Goal: Task Accomplishment & Management: Use online tool/utility

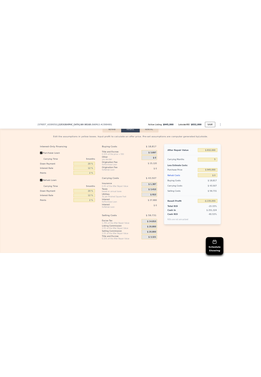
scroll to position [1213, 0]
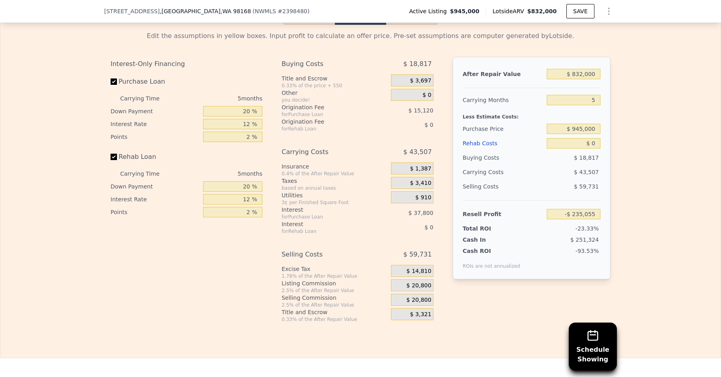
click at [116, 78] on input "Purchase Loan" at bounding box center [113, 81] width 6 height 6
checkbox input "false"
type input "-$ 182,135"
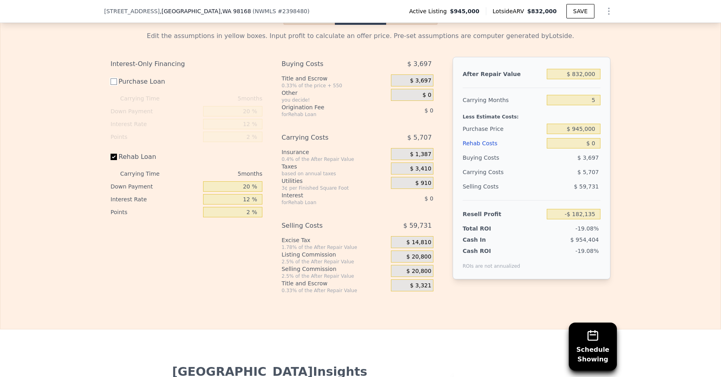
click at [116, 78] on input "Purchase Loan" at bounding box center [113, 81] width 6 height 6
checkbox input "true"
type input "-$ 235,055"
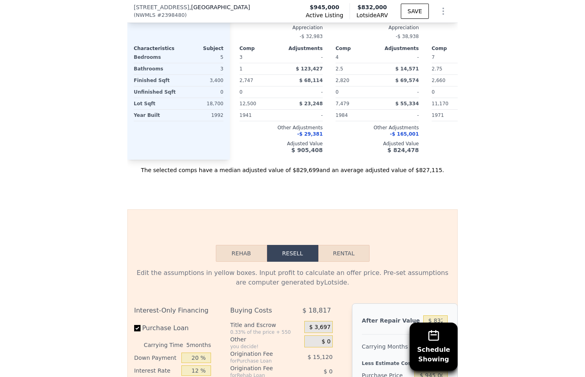
scroll to position [1271, 0]
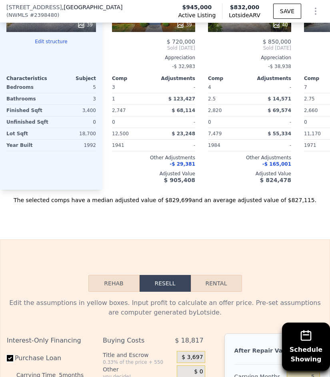
click at [119, 277] on button "Rehab" at bounding box center [113, 283] width 51 height 17
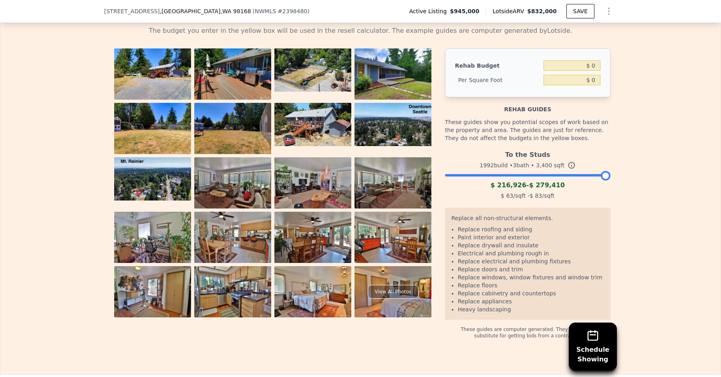
scroll to position [1219, 0]
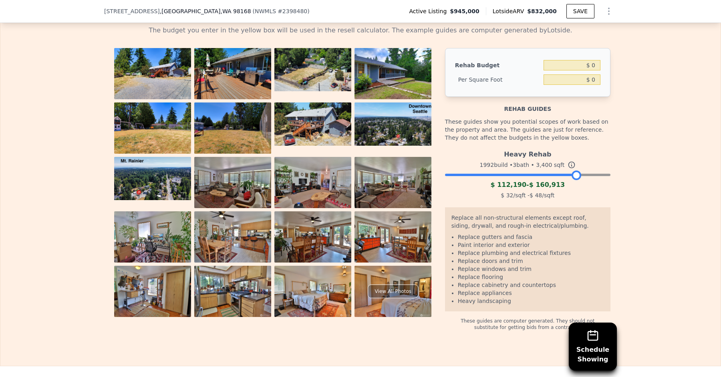
drag, startPoint x: 604, startPoint y: 169, endPoint x: 574, endPoint y: 169, distance: 29.6
click at [575, 171] on div at bounding box center [576, 176] width 10 height 10
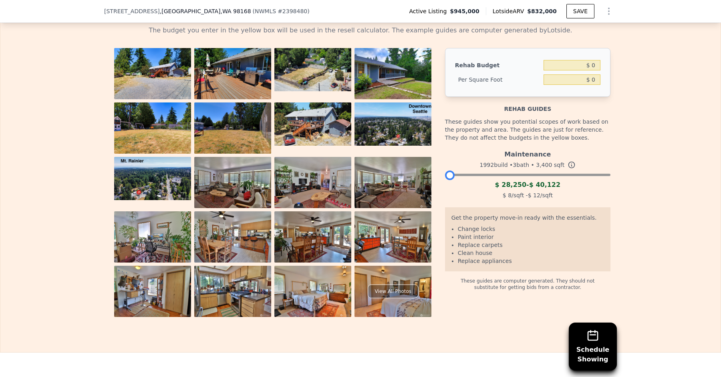
drag, startPoint x: 575, startPoint y: 171, endPoint x: 419, endPoint y: 164, distance: 156.3
click at [419, 164] on div "View All Photos Rehab Budget $ 0 Per Square Foot $ 0 Rehab guides These guides …" at bounding box center [360, 182] width 500 height 269
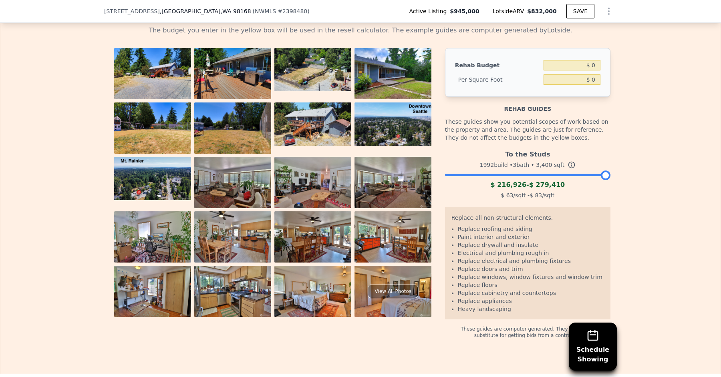
drag, startPoint x: 448, startPoint y: 172, endPoint x: 689, endPoint y: 174, distance: 241.0
click at [689, 174] on div "The budget you enter in the yellow box will be used in the resell calculator. T…" at bounding box center [360, 178] width 720 height 319
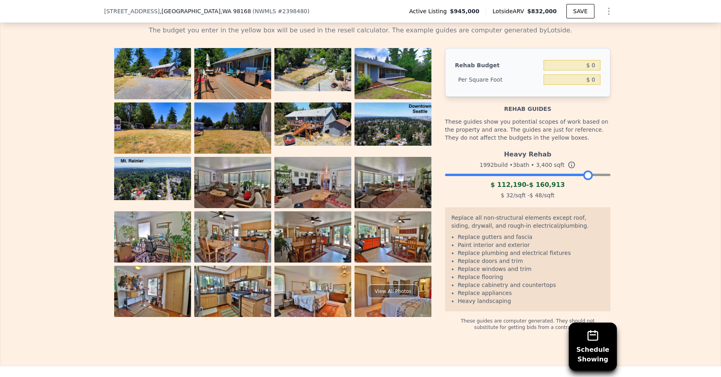
drag, startPoint x: 604, startPoint y: 169, endPoint x: 583, endPoint y: 171, distance: 20.5
click at [584, 171] on div at bounding box center [588, 176] width 10 height 10
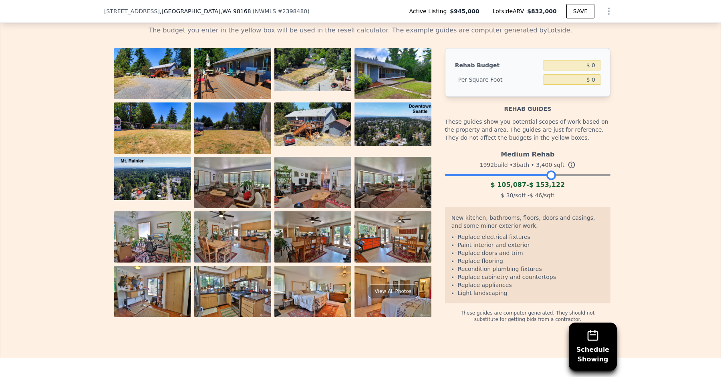
drag, startPoint x: 583, startPoint y: 171, endPoint x: 549, endPoint y: 171, distance: 34.4
click at [549, 171] on div at bounding box center [551, 176] width 10 height 10
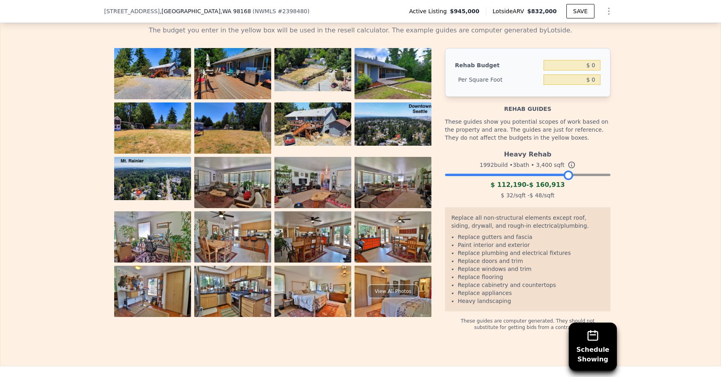
drag, startPoint x: 549, startPoint y: 171, endPoint x: 566, endPoint y: 171, distance: 17.6
click at [566, 171] on div at bounding box center [568, 176] width 10 height 10
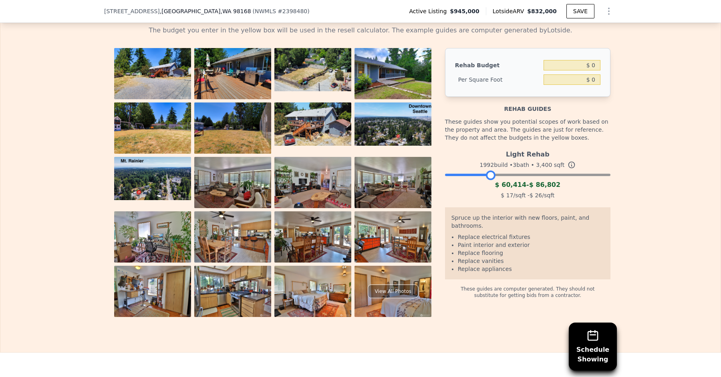
drag, startPoint x: 568, startPoint y: 169, endPoint x: 490, endPoint y: 171, distance: 78.1
click at [490, 171] on div at bounding box center [491, 176] width 10 height 10
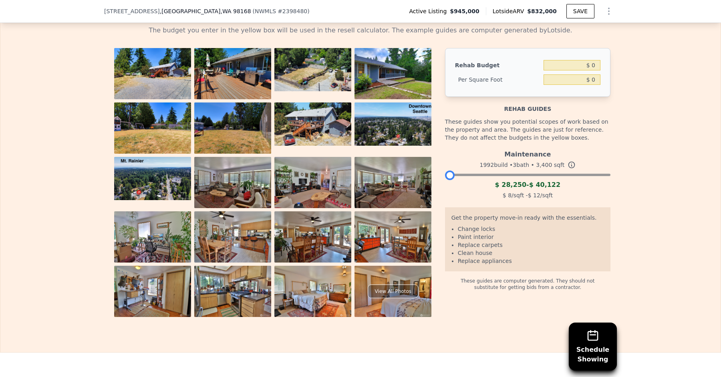
drag, startPoint x: 488, startPoint y: 173, endPoint x: 448, endPoint y: 173, distance: 40.4
click at [448, 173] on div at bounding box center [450, 176] width 10 height 10
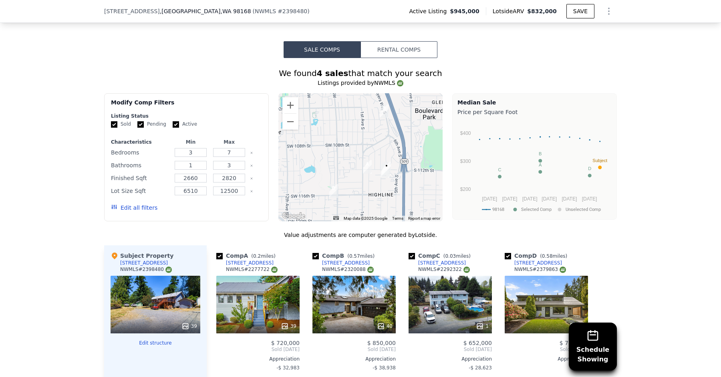
scroll to position [643, 0]
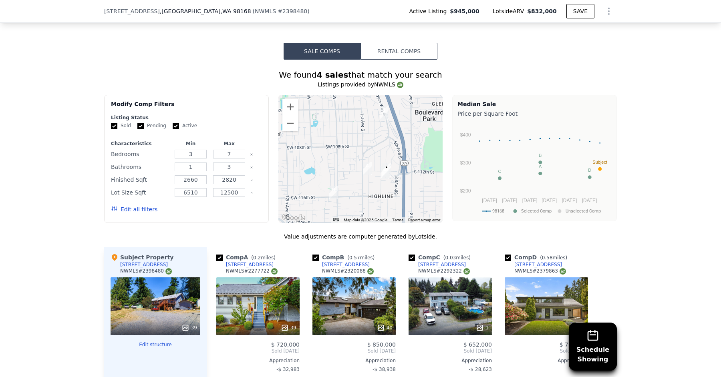
click at [175, 124] on input "Active" at bounding box center [176, 126] width 6 height 6
checkbox input "false"
click at [240, 207] on button "Update Search" at bounding box center [231, 209] width 60 height 11
checkbox input "false"
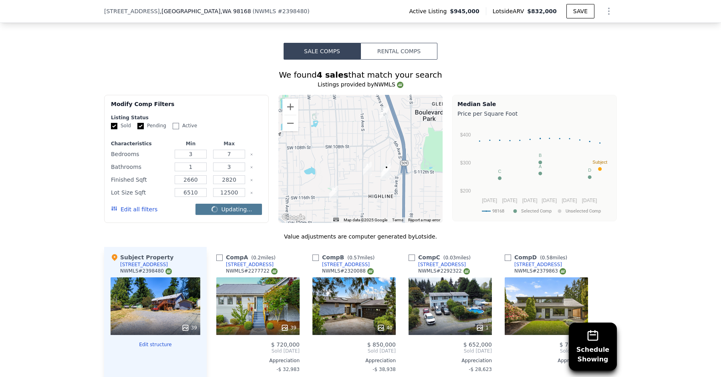
checkbox input "false"
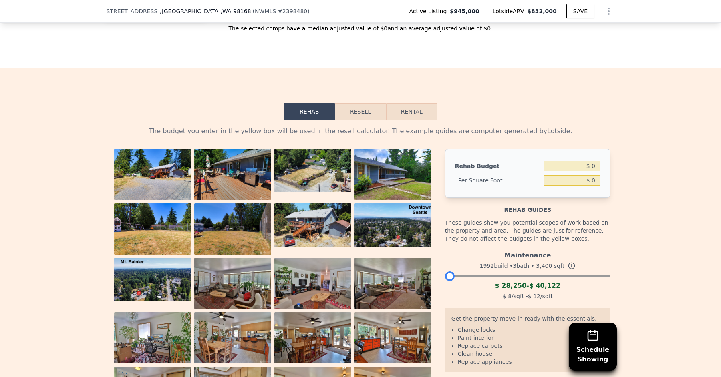
scroll to position [1100, 0]
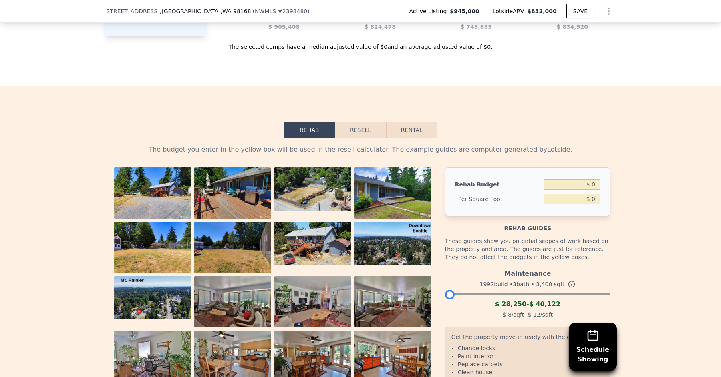
click at [366, 124] on button "Resell" at bounding box center [360, 130] width 51 height 17
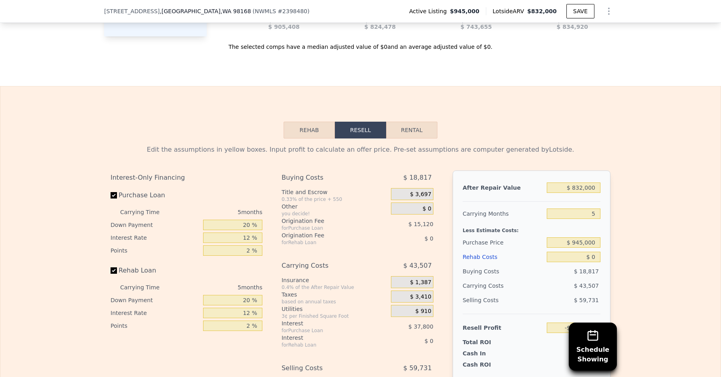
click at [408, 122] on button "Rental" at bounding box center [411, 130] width 51 height 17
select select "30"
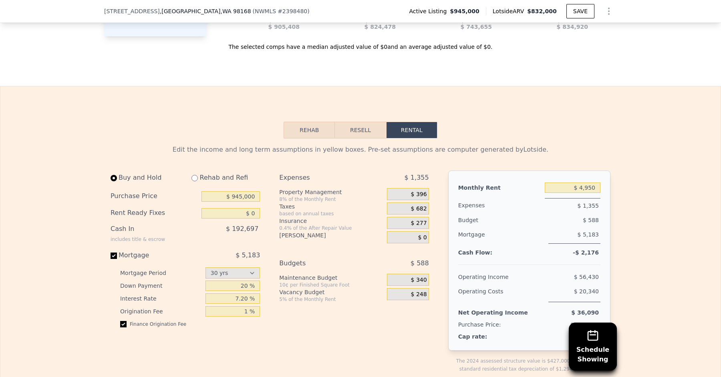
click at [360, 122] on button "Resell" at bounding box center [360, 130] width 51 height 17
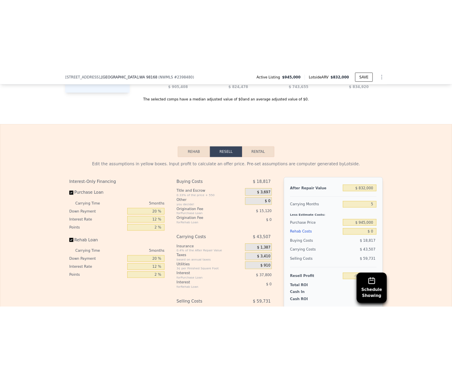
scroll to position [1149, 0]
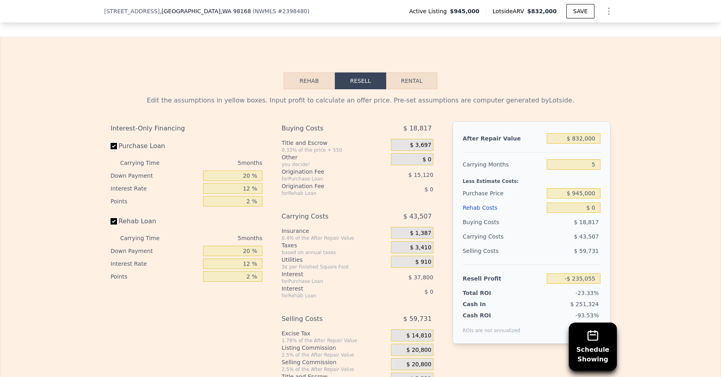
click at [115, 143] on input "Purchase Loan" at bounding box center [113, 146] width 6 height 6
checkbox input "false"
type input "-$ 182,135"
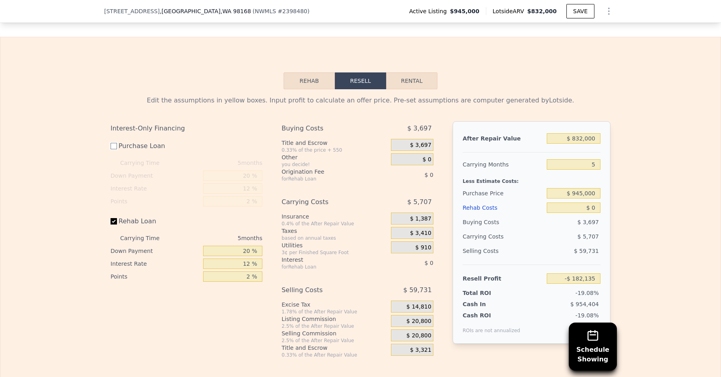
click at [115, 143] on input "Purchase Loan" at bounding box center [113, 146] width 6 height 6
checkbox input "true"
type input "-$ 235,055"
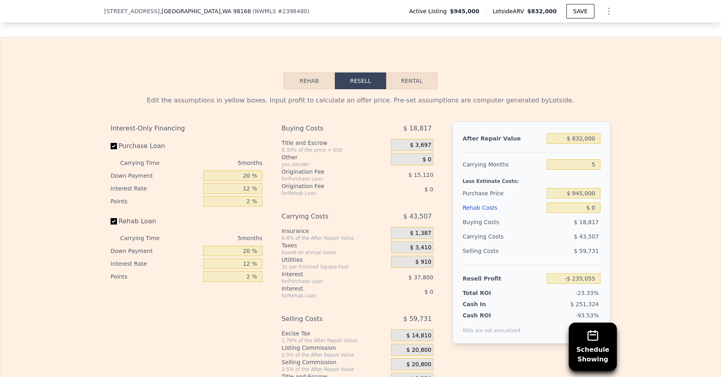
click at [115, 143] on input "Purchase Loan" at bounding box center [113, 146] width 6 height 6
checkbox input "false"
type input "-$ 182,135"
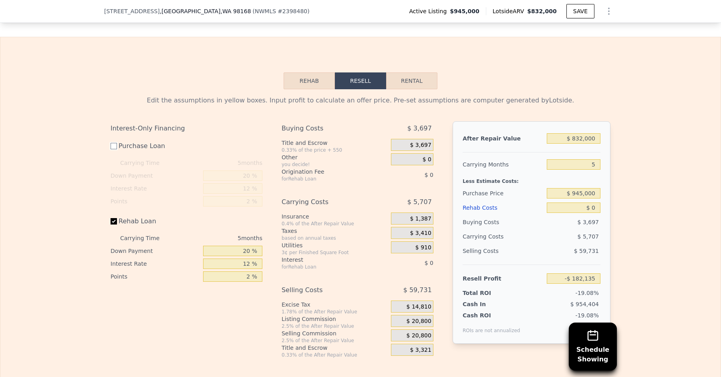
click at [115, 143] on input "Purchase Loan" at bounding box center [113, 146] width 6 height 6
checkbox input "true"
type input "-$ 235,055"
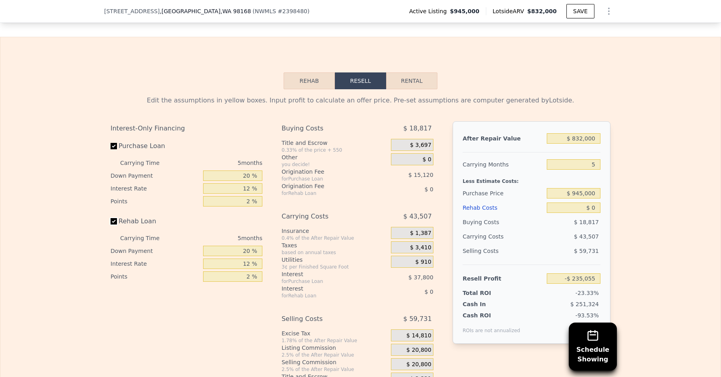
click at [114, 218] on input "Rehab Loan" at bounding box center [113, 221] width 6 height 6
checkbox input "false"
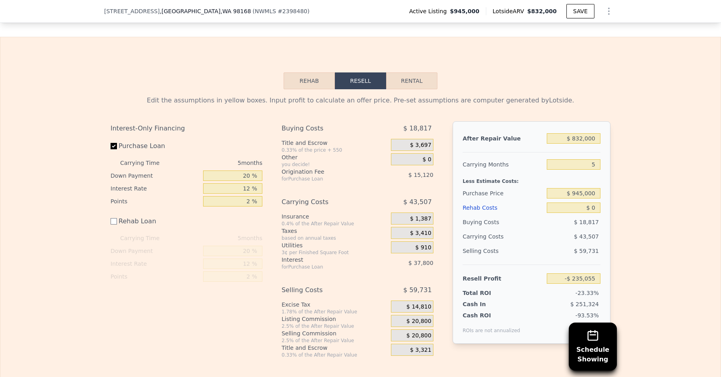
click at [117, 140] on label "Purchase Loan" at bounding box center [154, 146] width 89 height 14
click at [117, 143] on input "Purchase Loan" at bounding box center [113, 146] width 6 height 6
checkbox input "false"
type input "-$ 182,135"
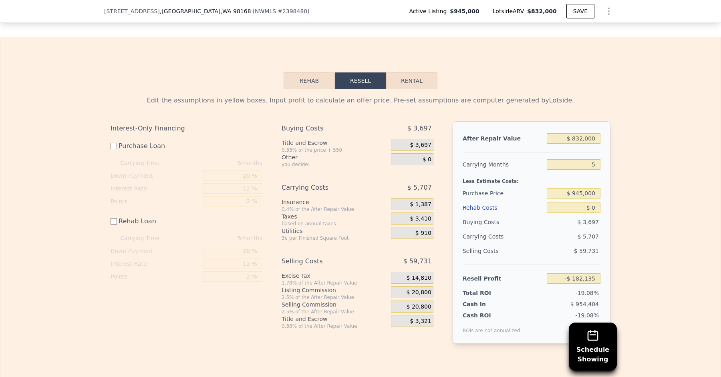
click at [117, 140] on label "Purchase Loan" at bounding box center [154, 146] width 89 height 14
click at [117, 143] on input "Purchase Loan" at bounding box center [113, 146] width 6 height 6
checkbox input "true"
type input "-$ 235,055"
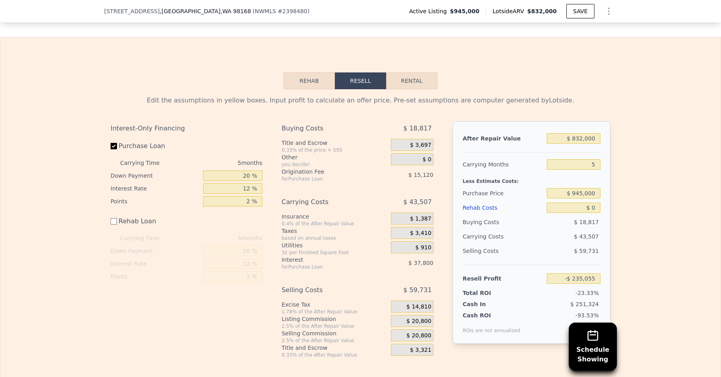
click at [116, 219] on label "Rehab Loan" at bounding box center [154, 221] width 89 height 14
click at [116, 219] on input "Rehab Loan" at bounding box center [113, 221] width 6 height 6
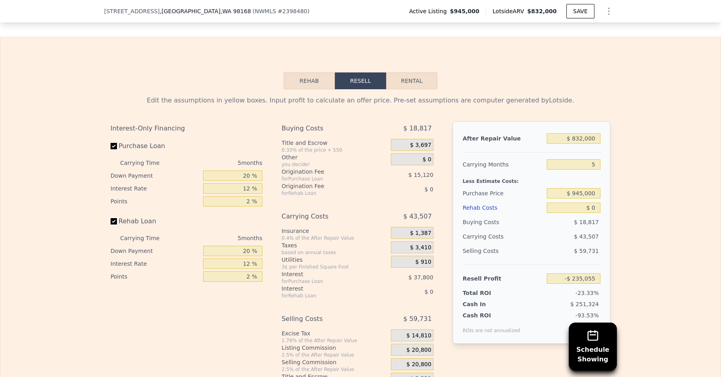
click at [115, 218] on input "Rehab Loan" at bounding box center [113, 221] width 6 height 6
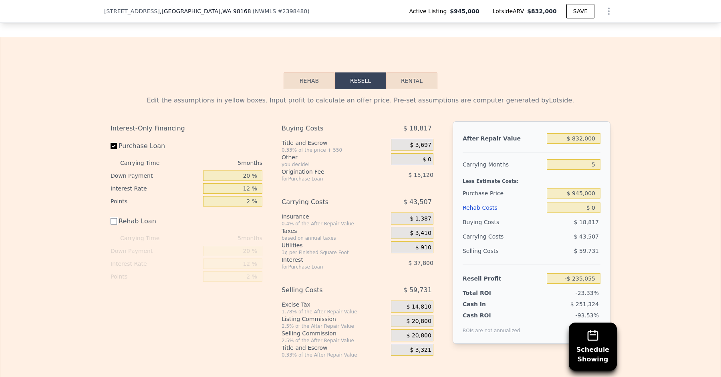
click at [115, 218] on input "Rehab Loan" at bounding box center [113, 221] width 6 height 6
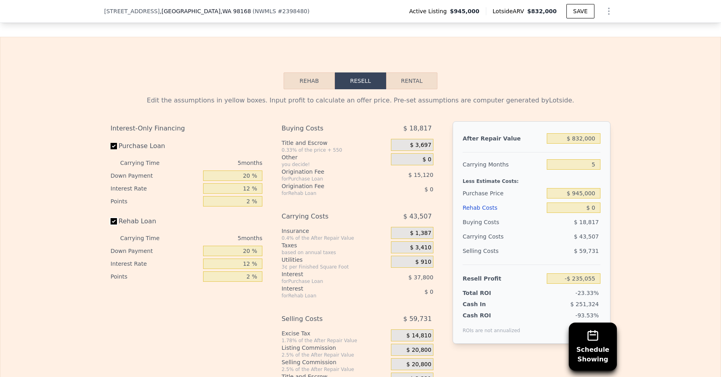
click at [115, 218] on input "Rehab Loan" at bounding box center [113, 221] width 6 height 6
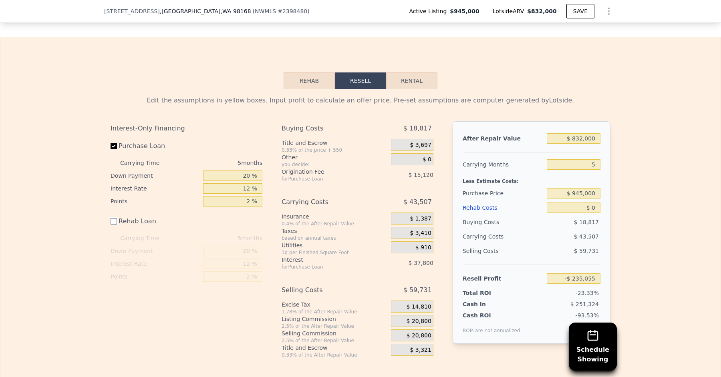
click at [115, 218] on input "Rehab Loan" at bounding box center [113, 221] width 6 height 6
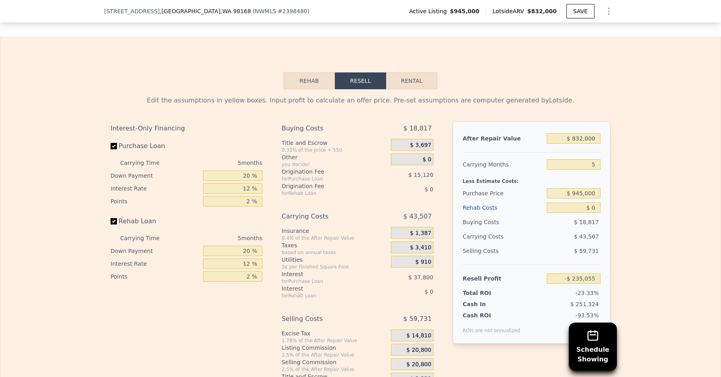
click at [115, 218] on input "Rehab Loan" at bounding box center [113, 221] width 6 height 6
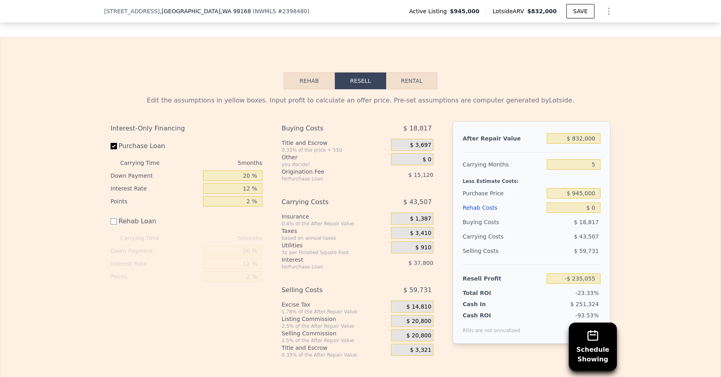
click at [115, 218] on input "Rehab Loan" at bounding box center [113, 221] width 6 height 6
checkbox input "true"
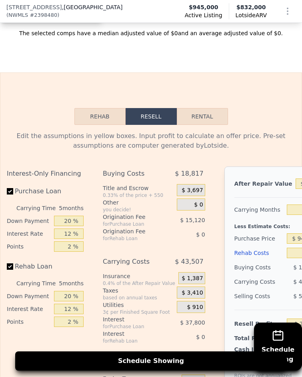
scroll to position [1241, 0]
